Goal: Find specific page/section: Find specific page/section

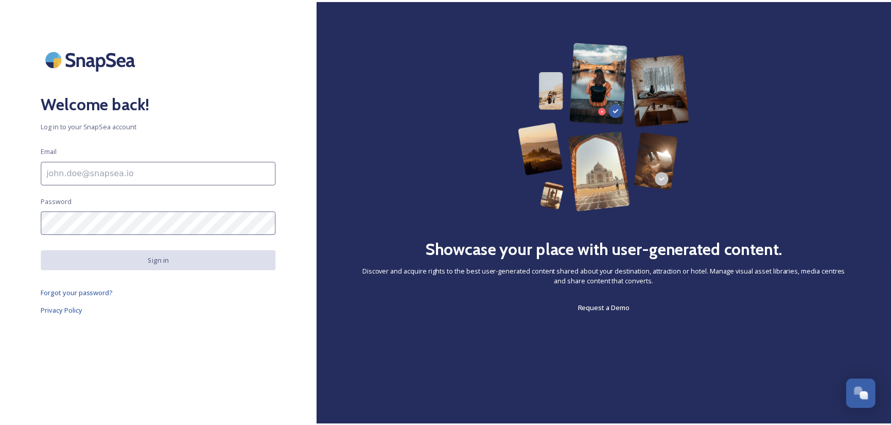
scroll to position [715, 0]
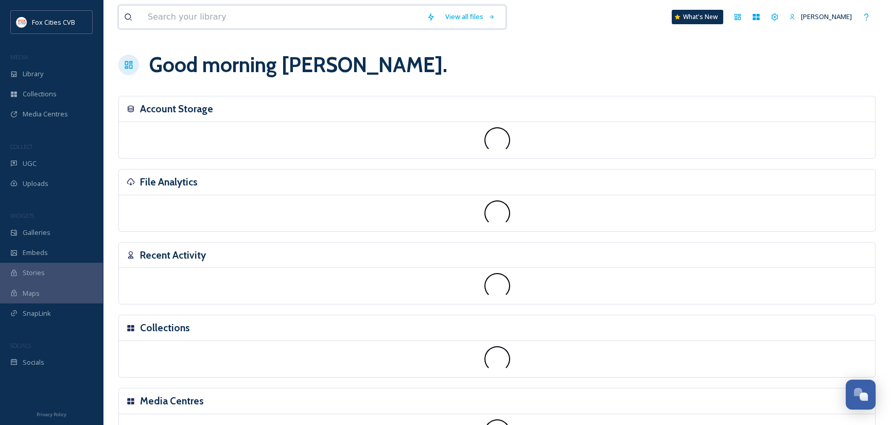
click at [214, 19] on input at bounding box center [282, 17] width 279 height 23
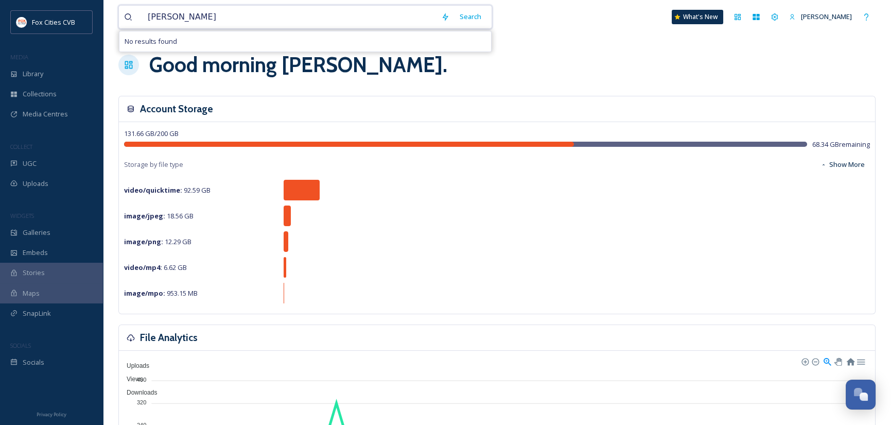
type input "[PERSON_NAME]"
click at [180, 15] on span "[PERSON_NAME]" at bounding box center [173, 16] width 61 height 15
drag, startPoint x: 180, startPoint y: 15, endPoint x: 147, endPoint y: 16, distance: 33.0
click at [147, 16] on span "[PERSON_NAME]" at bounding box center [173, 16] width 61 height 15
click at [196, 15] on span "bill on the road" at bounding box center [171, 16] width 57 height 15
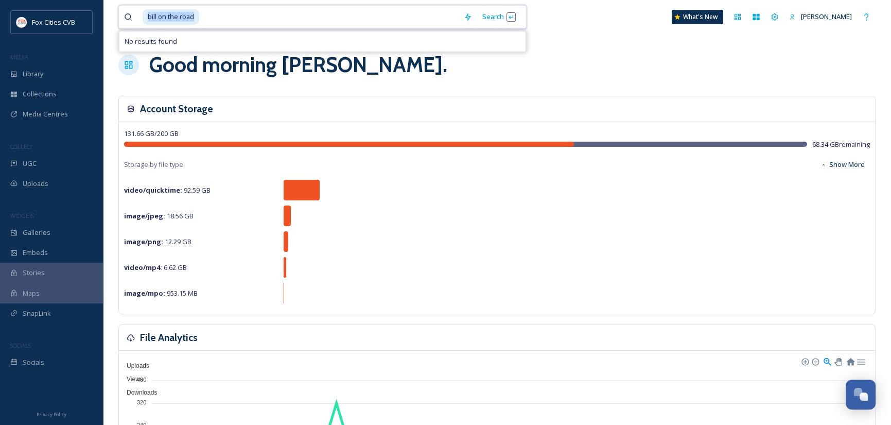
drag, startPoint x: 196, startPoint y: 15, endPoint x: 137, endPoint y: 19, distance: 58.8
click at [137, 19] on div "bill on the road" at bounding box center [291, 17] width 335 height 23
